Goal: Navigation & Orientation: Find specific page/section

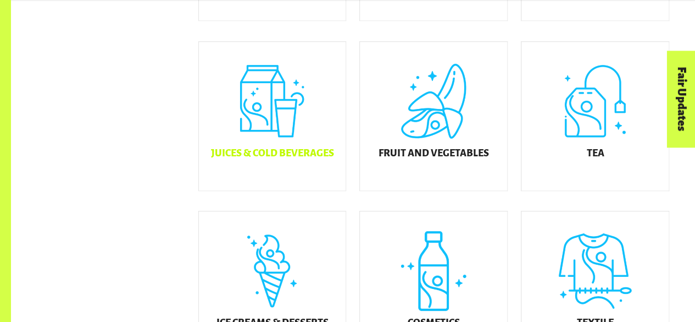
scroll to position [450, 0]
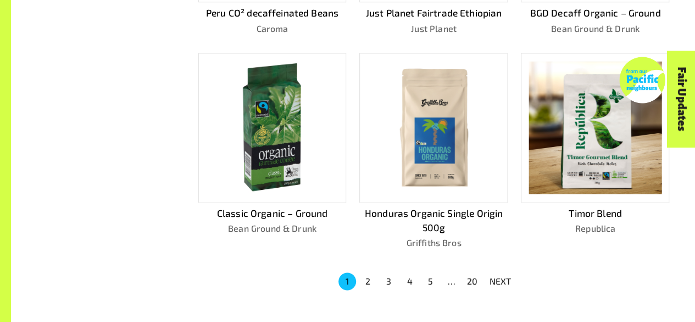
scroll to position [703, 0]
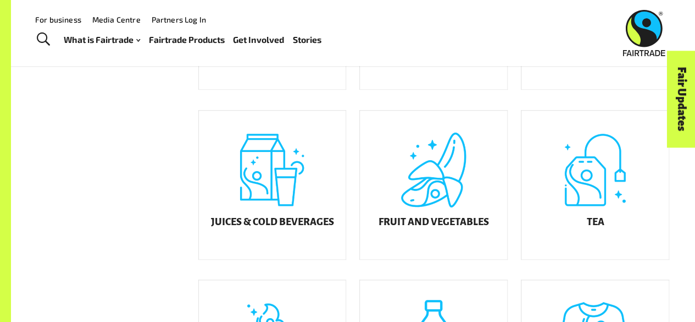
scroll to position [246, 0]
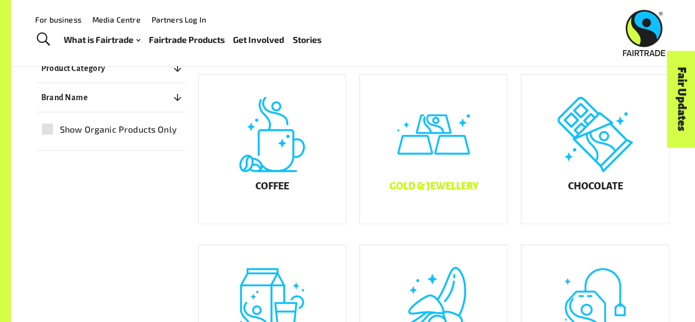
click at [447, 192] on h5 "Gold & Jewellery" at bounding box center [433, 186] width 89 height 11
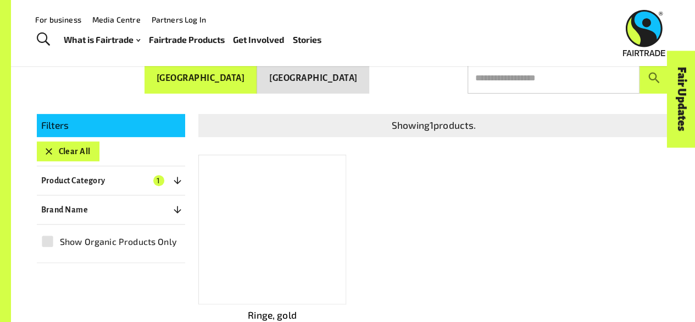
scroll to position [153, 0]
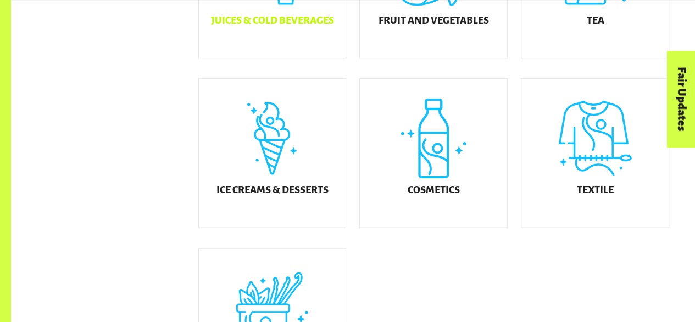
scroll to position [581, 0]
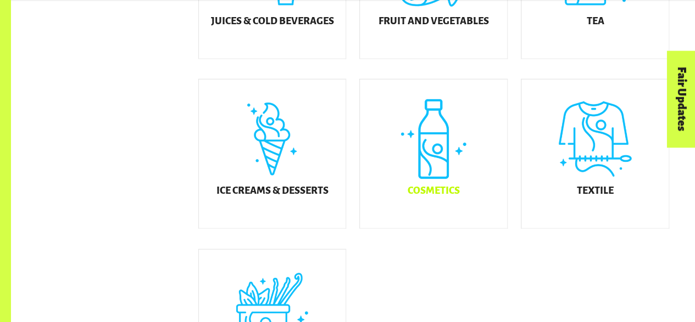
click at [450, 196] on h5 "Cosmetics" at bounding box center [434, 190] width 52 height 11
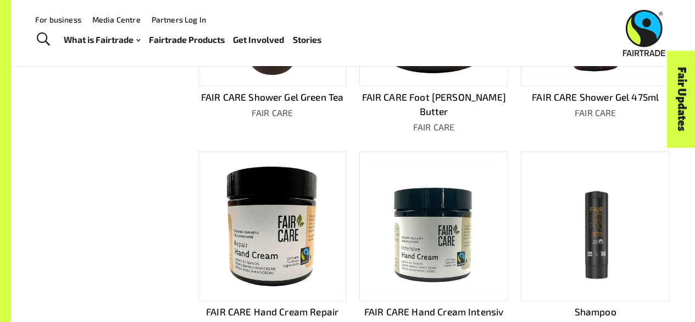
scroll to position [413, 0]
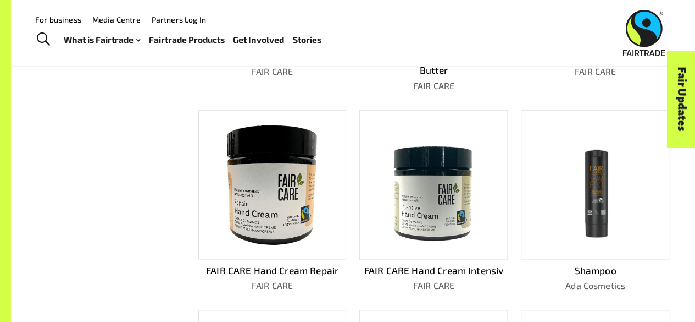
scroll to position [581, 0]
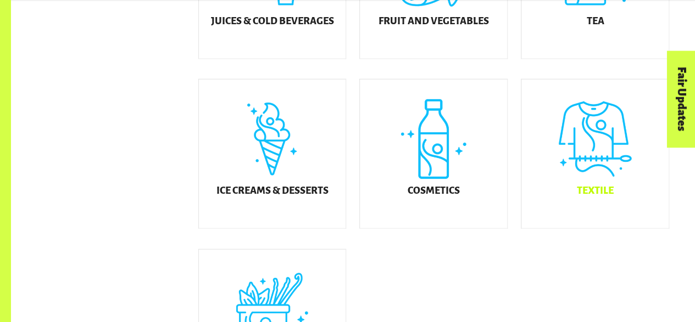
click at [606, 190] on div "Textile" at bounding box center [595, 153] width 147 height 148
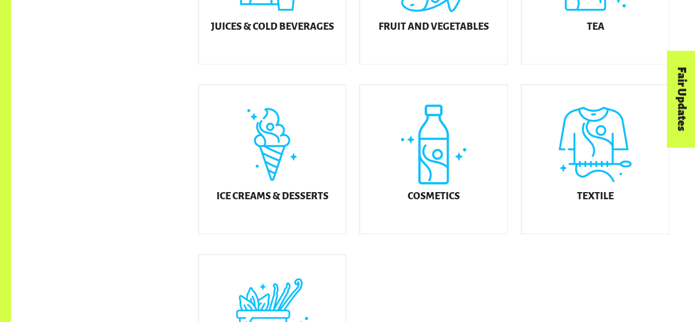
scroll to position [581, 0]
